Goal: Communication & Community: Answer question/provide support

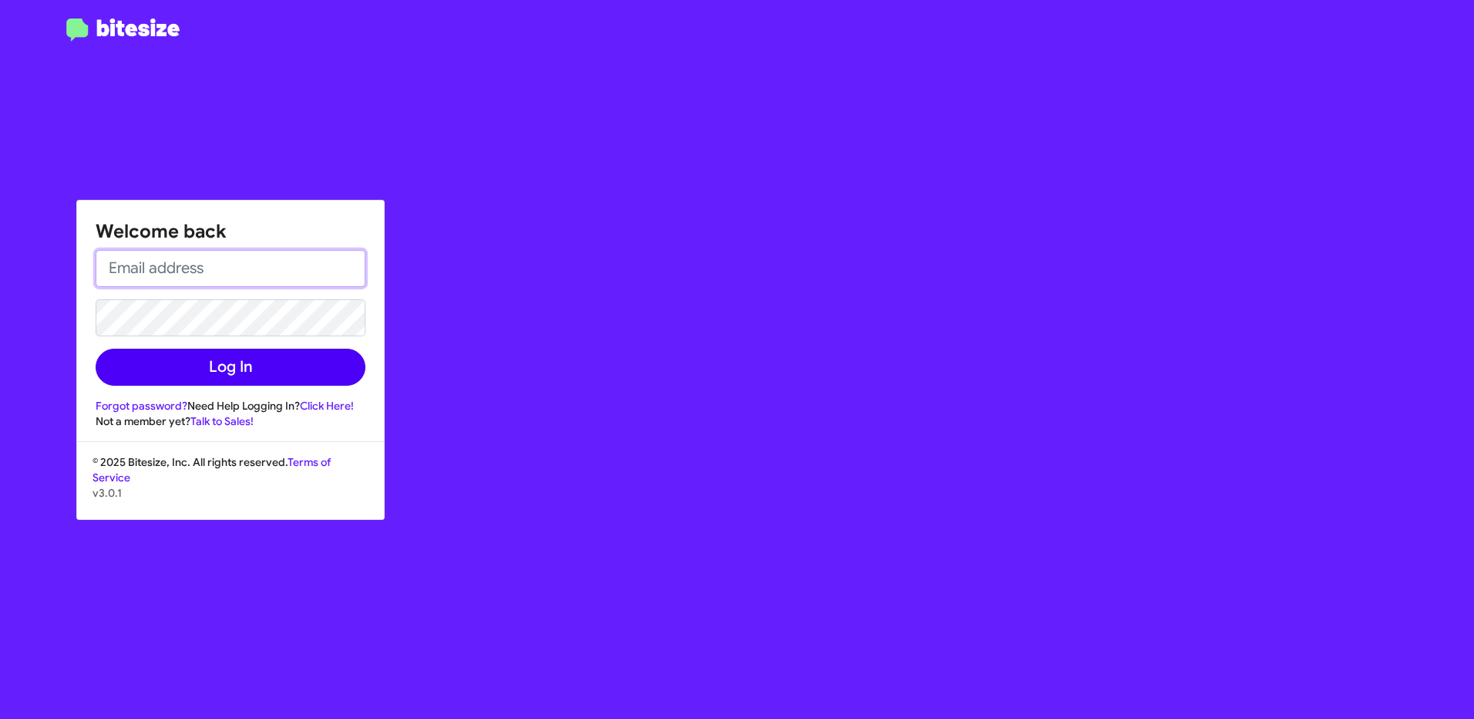
type input "[EMAIL_ADDRESS][PERSON_NAME][DOMAIN_NAME]"
click at [319, 373] on button "Log In" at bounding box center [231, 367] width 270 height 37
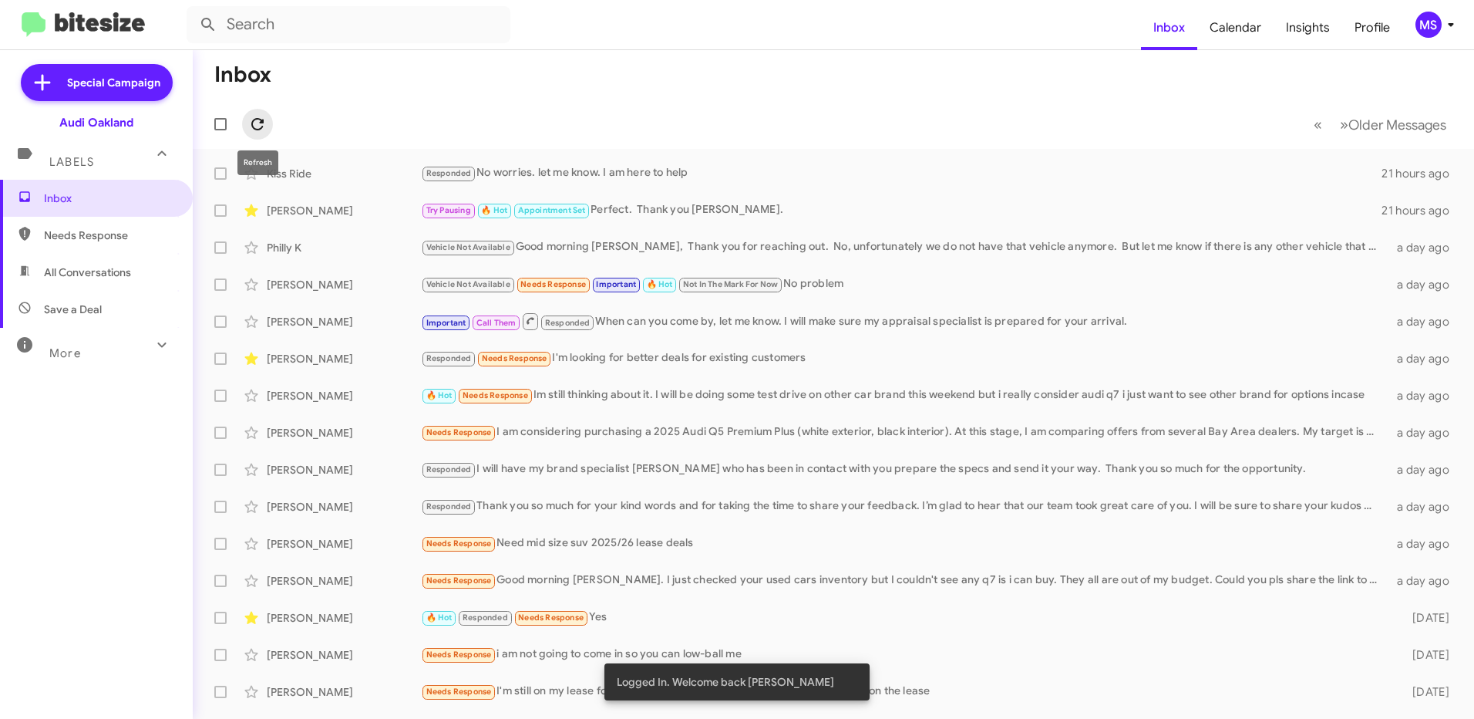
click at [257, 126] on icon at bounding box center [257, 124] width 19 height 19
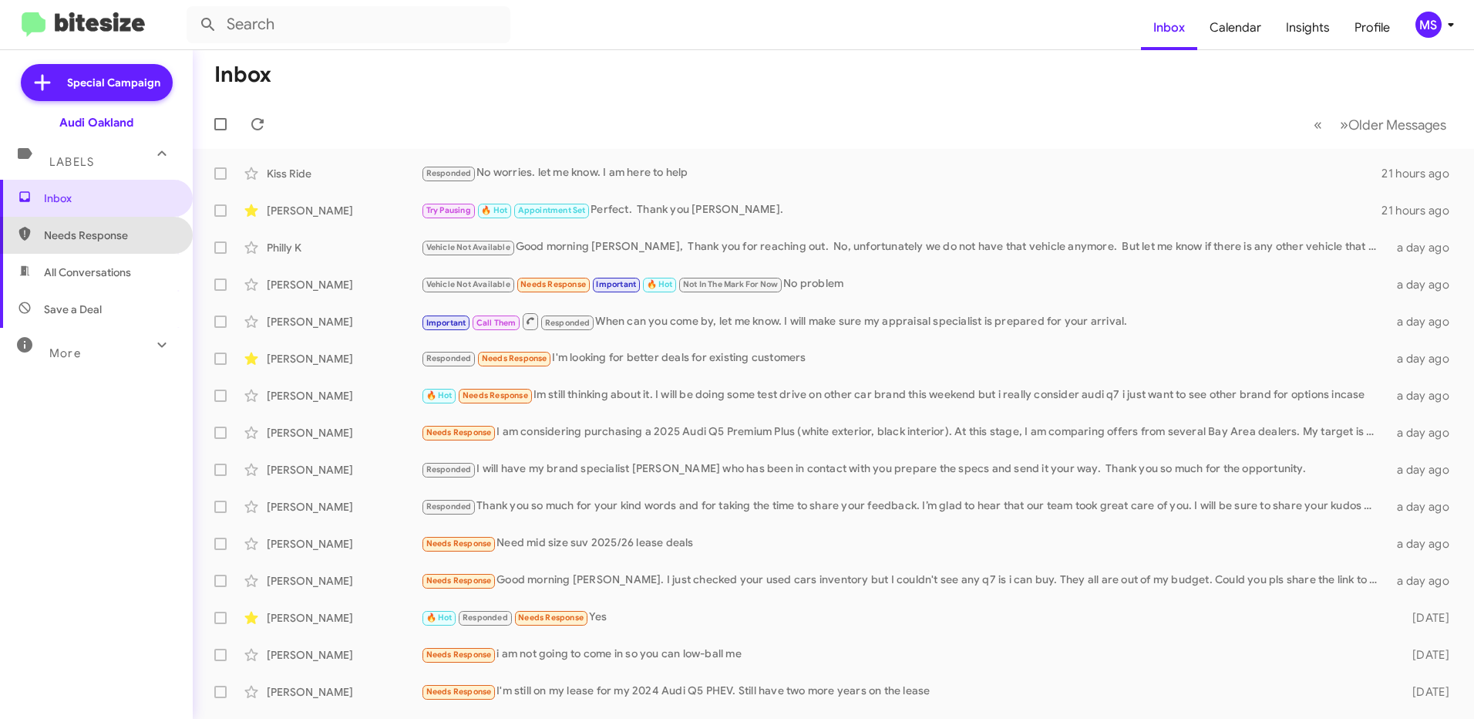
click at [123, 231] on span "Needs Response" at bounding box center [109, 234] width 131 height 15
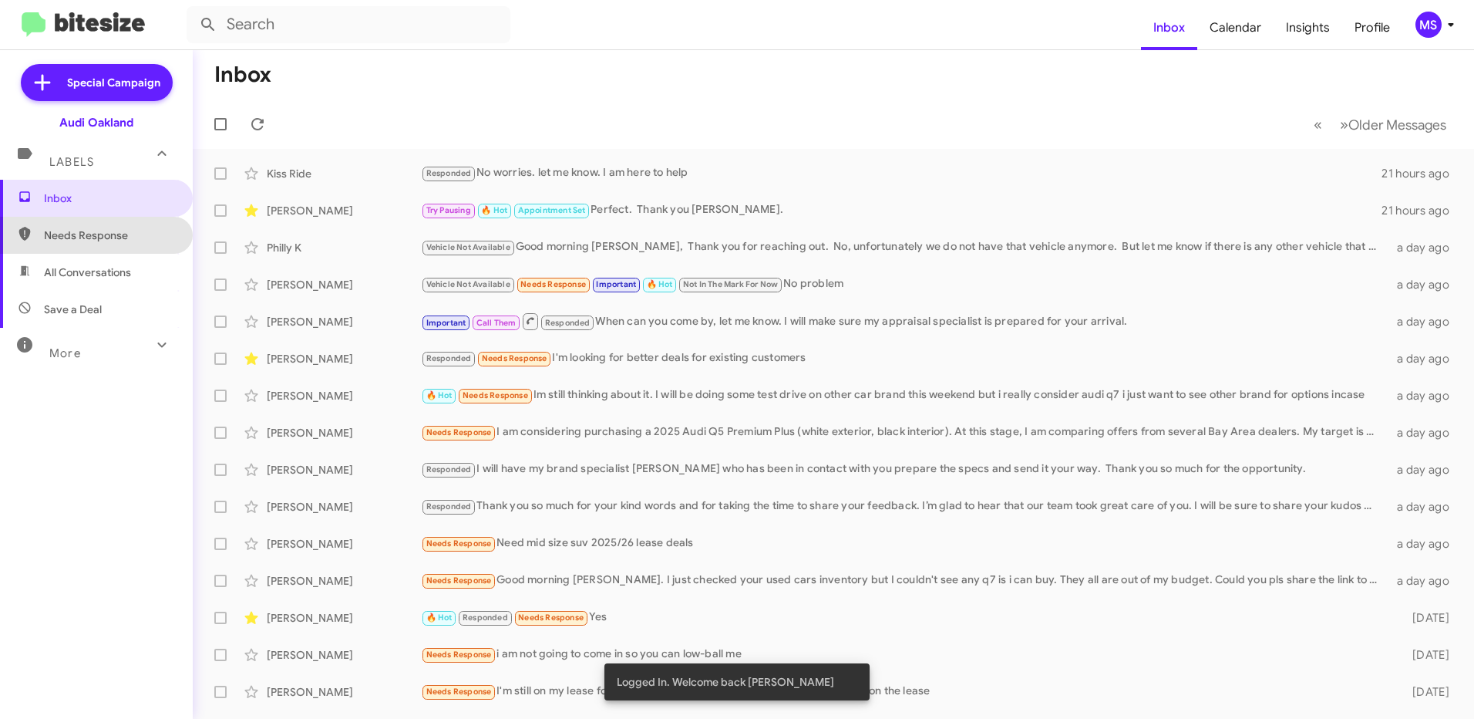
type input "in:needs-response"
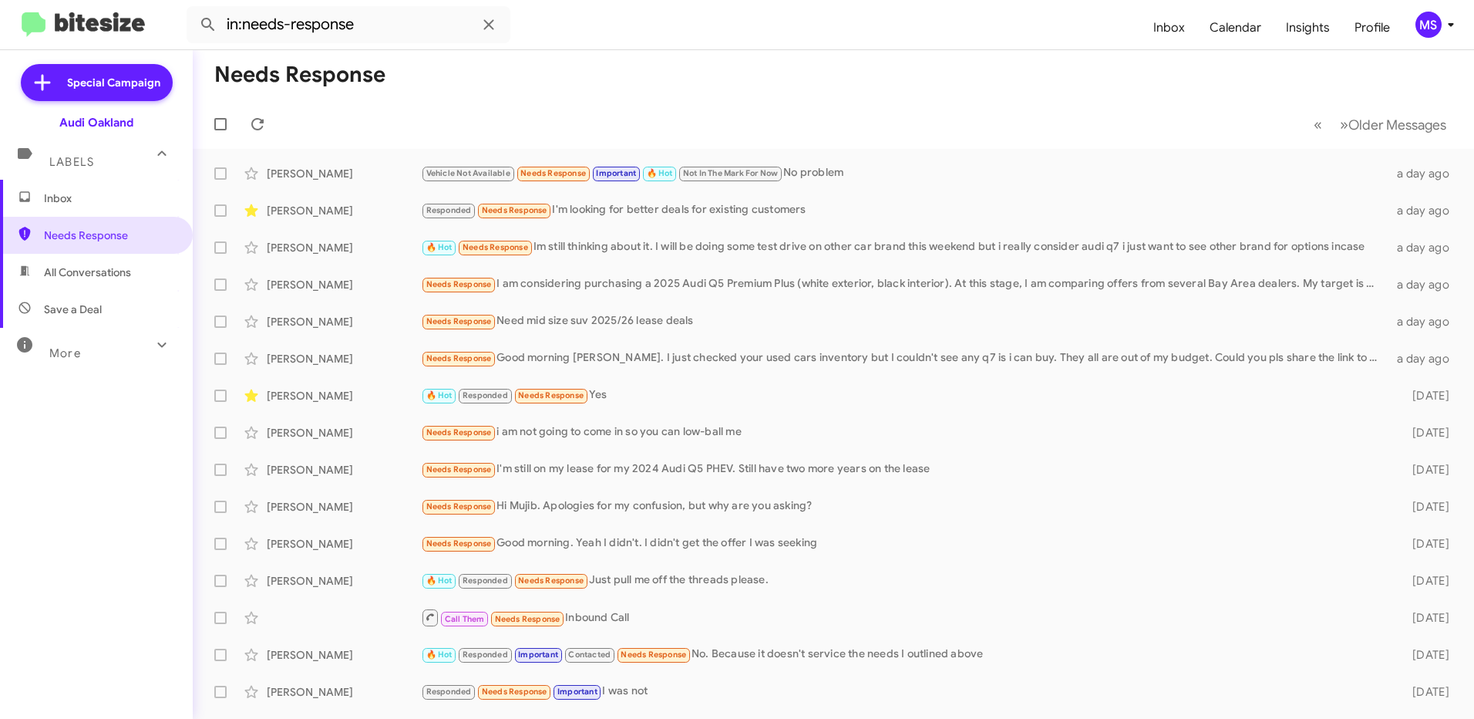
click at [68, 200] on span "Inbox" at bounding box center [109, 197] width 131 height 15
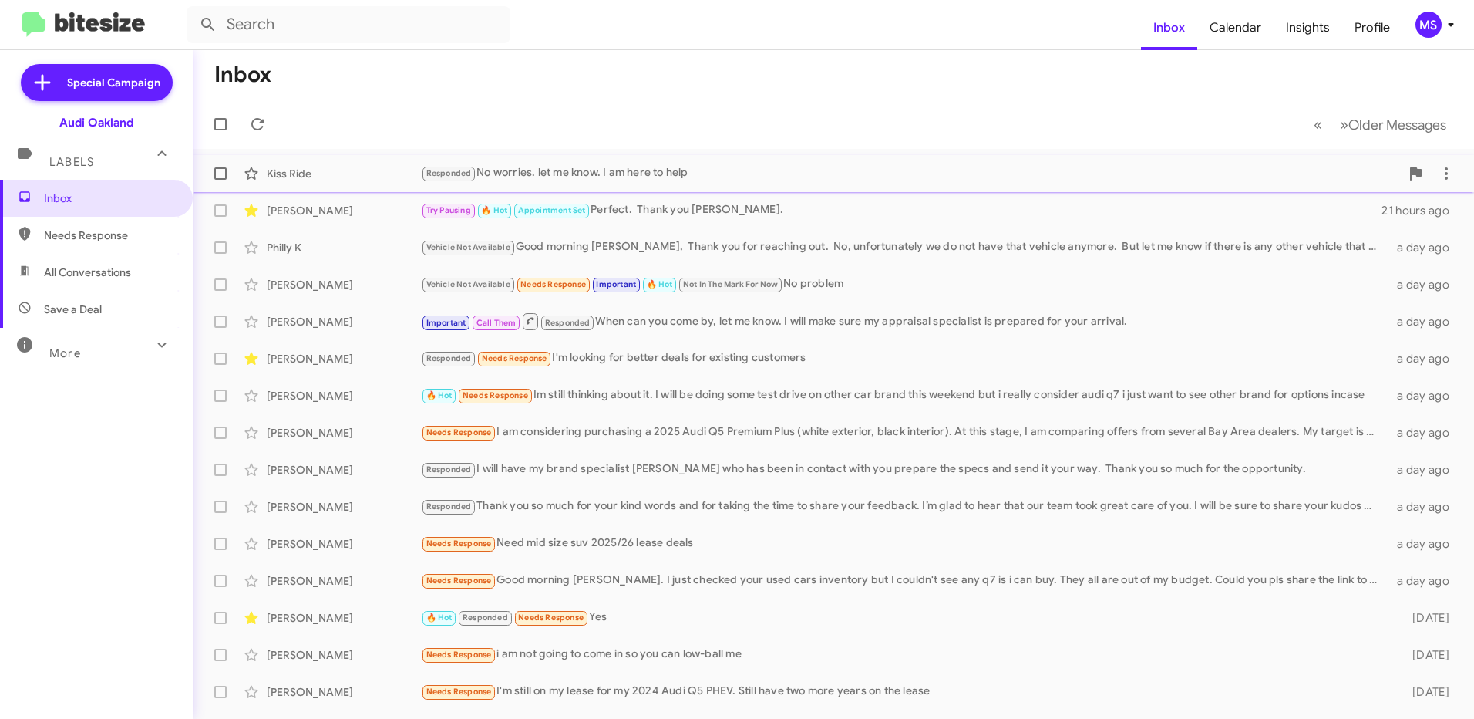
click at [342, 176] on div "Kiss Ride" at bounding box center [344, 173] width 154 height 15
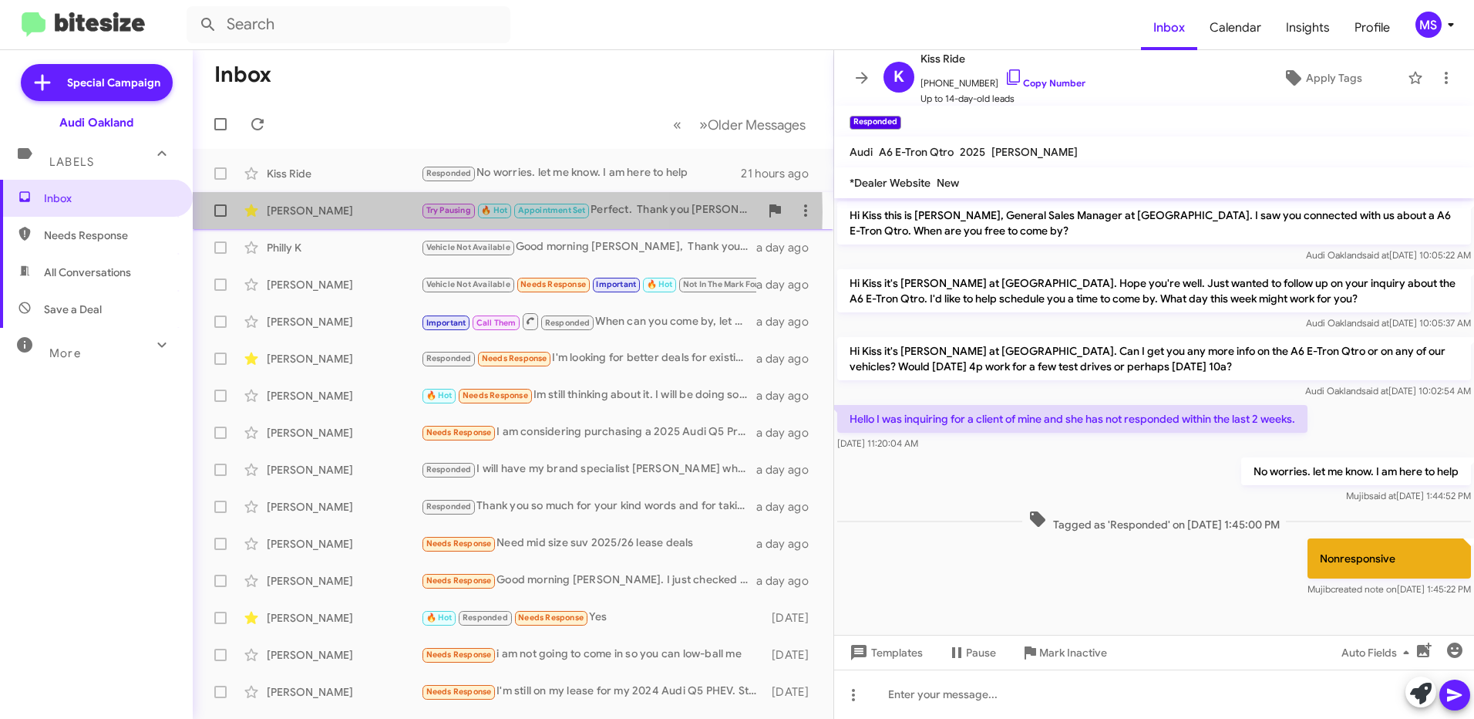
click at [354, 212] on div "[PERSON_NAME]" at bounding box center [344, 210] width 154 height 15
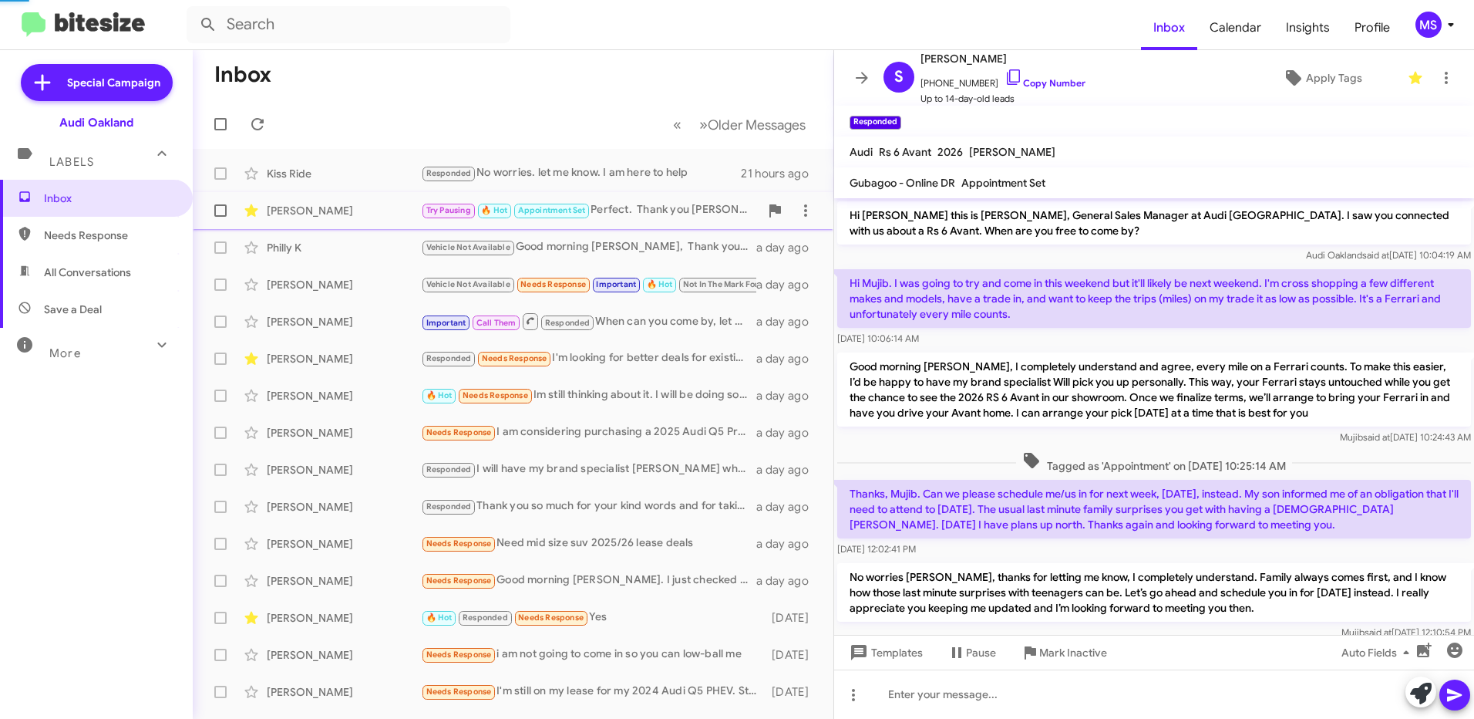
scroll to position [525, 0]
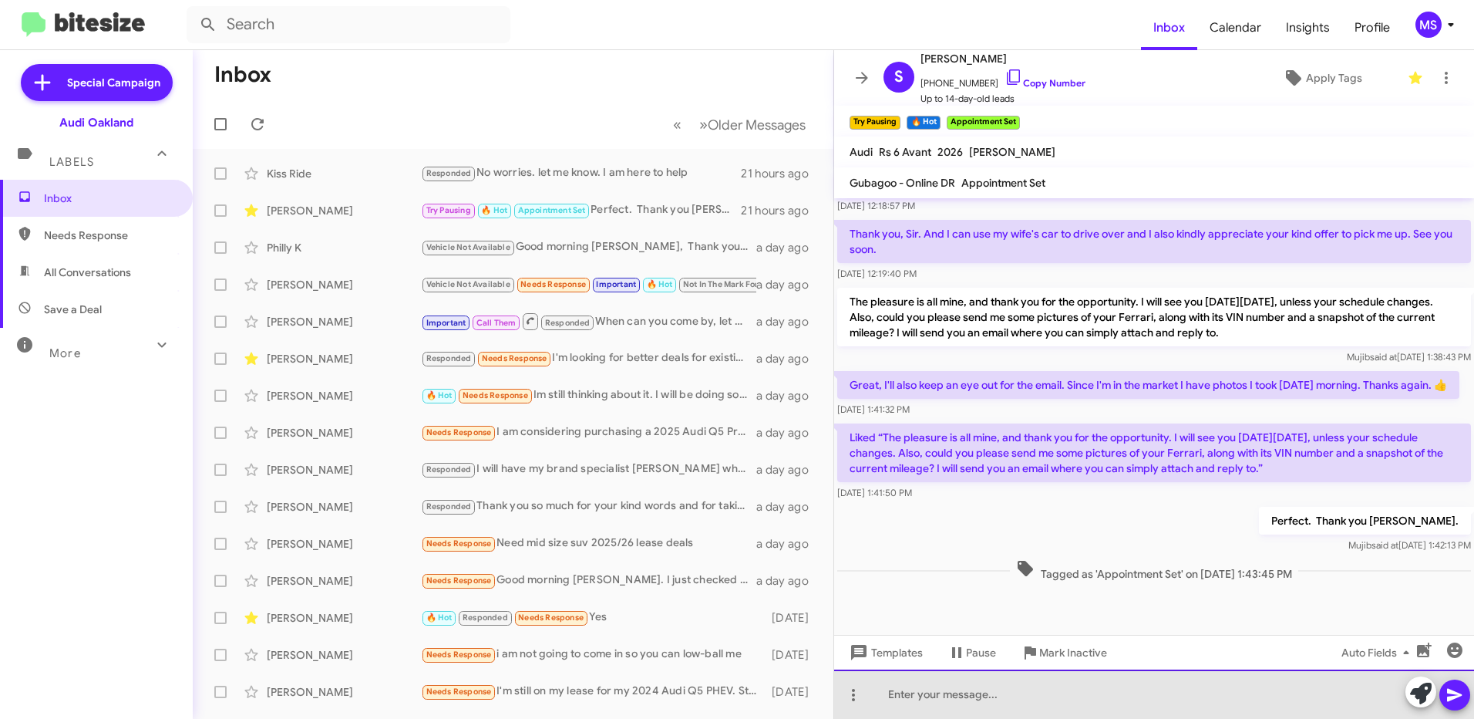
click at [999, 695] on div at bounding box center [1154, 693] width 640 height 49
